Goal: Information Seeking & Learning: Understand process/instructions

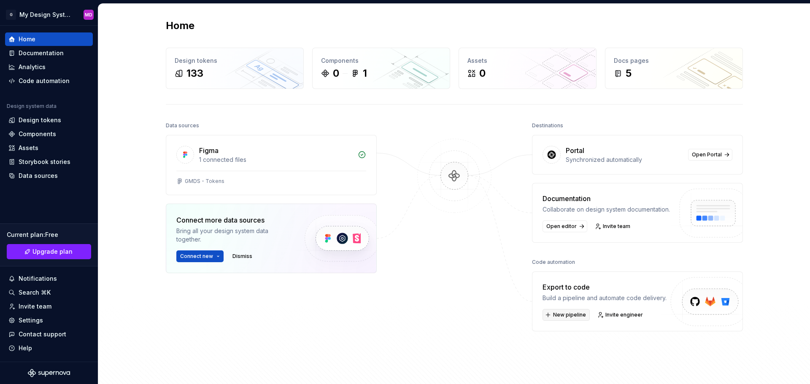
click at [568, 318] on span "New pipeline" at bounding box center [569, 315] width 33 height 7
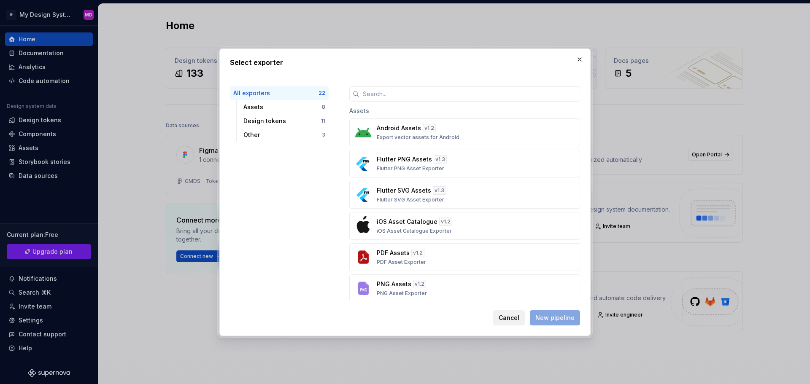
click at [506, 319] on span "Cancel" at bounding box center [509, 318] width 21 height 8
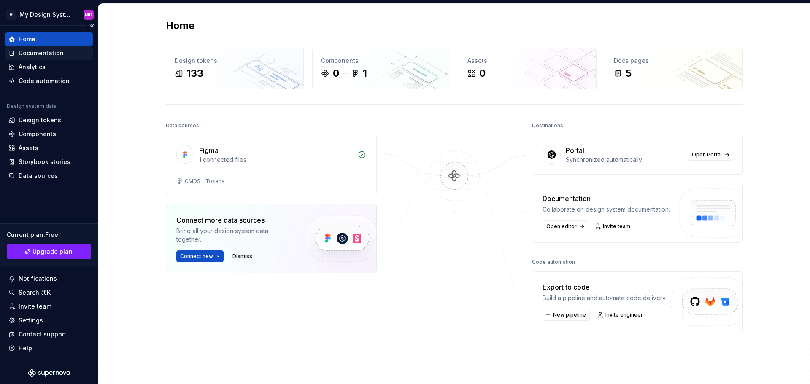
click at [51, 51] on div "Documentation" at bounding box center [41, 53] width 45 height 8
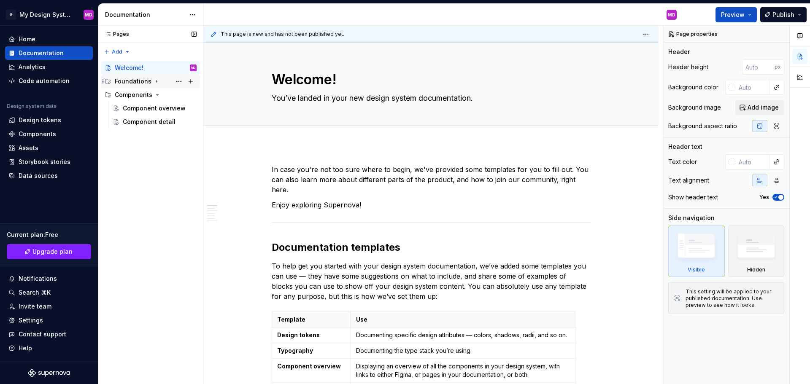
click at [157, 81] on icon "Page tree" at bounding box center [156, 81] width 7 height 7
click at [149, 94] on div "Design tokens" at bounding box center [144, 95] width 43 height 8
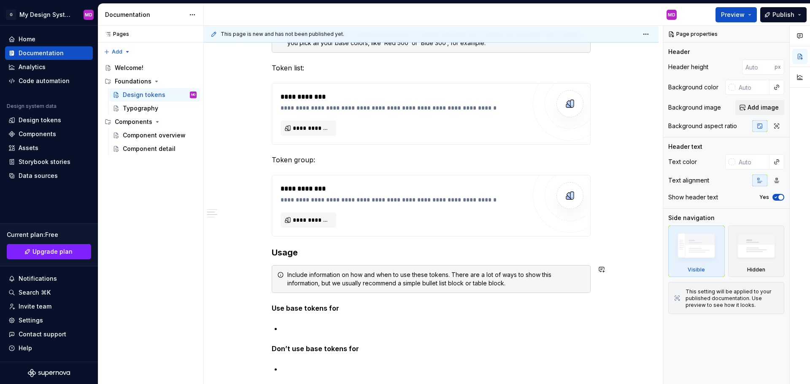
scroll to position [211, 0]
click at [290, 220] on button "**********" at bounding box center [309, 220] width 56 height 15
type textarea "*"
